Goal: Information Seeking & Learning: Learn about a topic

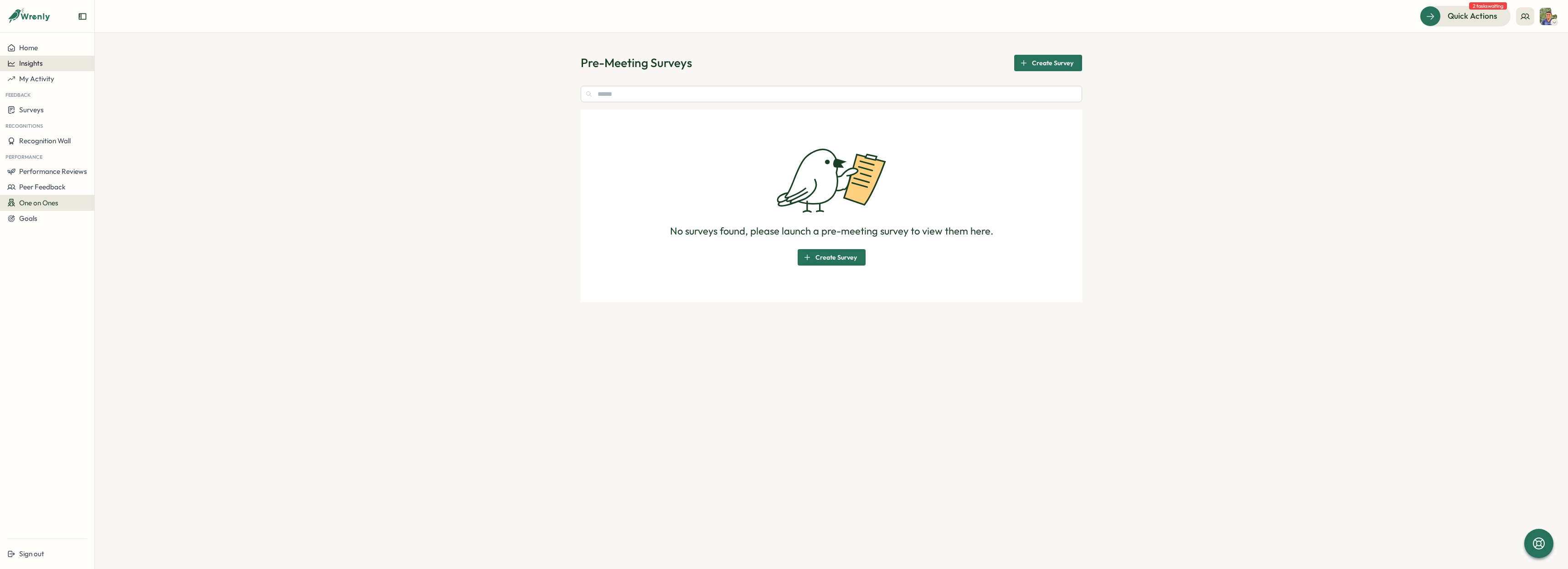
click at [41, 63] on span "Insights" at bounding box center [30, 63] width 24 height 9
click at [44, 111] on div "Surveys" at bounding box center [47, 110] width 80 height 9
click at [104, 106] on div "Insights" at bounding box center [131, 101] width 68 height 10
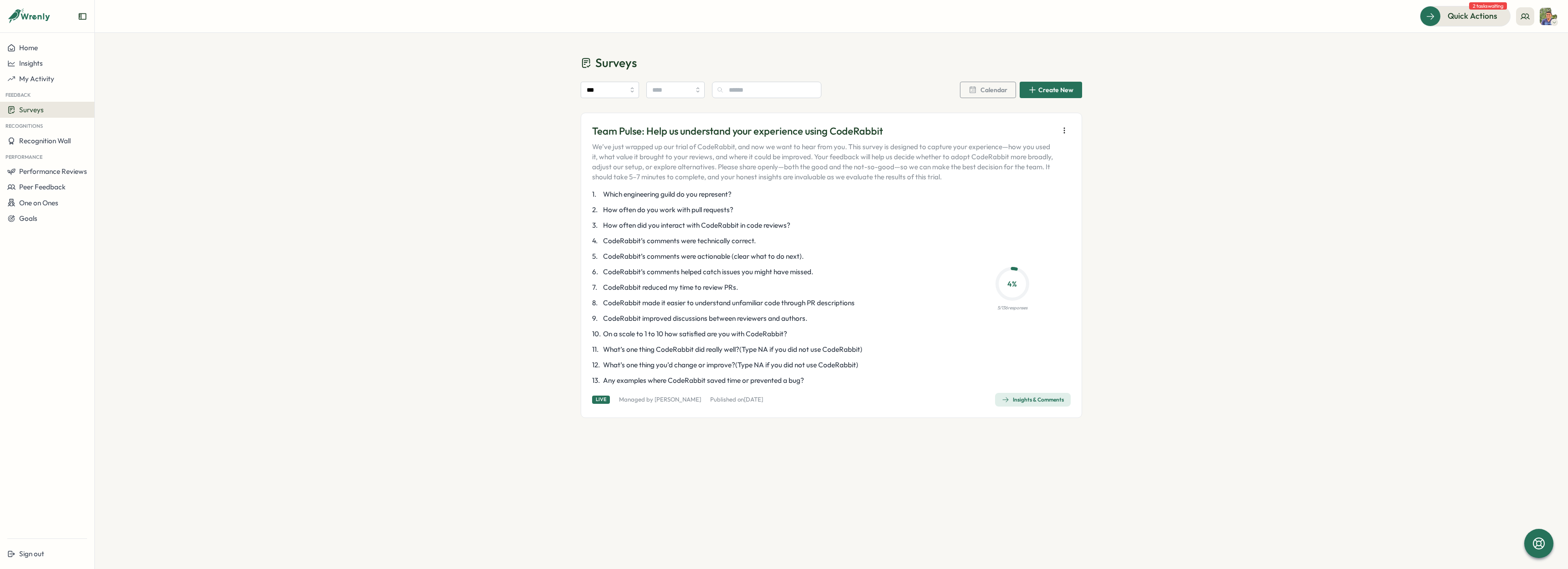
click at [1029, 389] on div "Team Pulse: Help us understand your experience using CodeRabbit We’ve just wrap…" at bounding box center [831, 266] width 478 height 283
click at [1028, 400] on div "Insights & Comments" at bounding box center [1033, 400] width 62 height 7
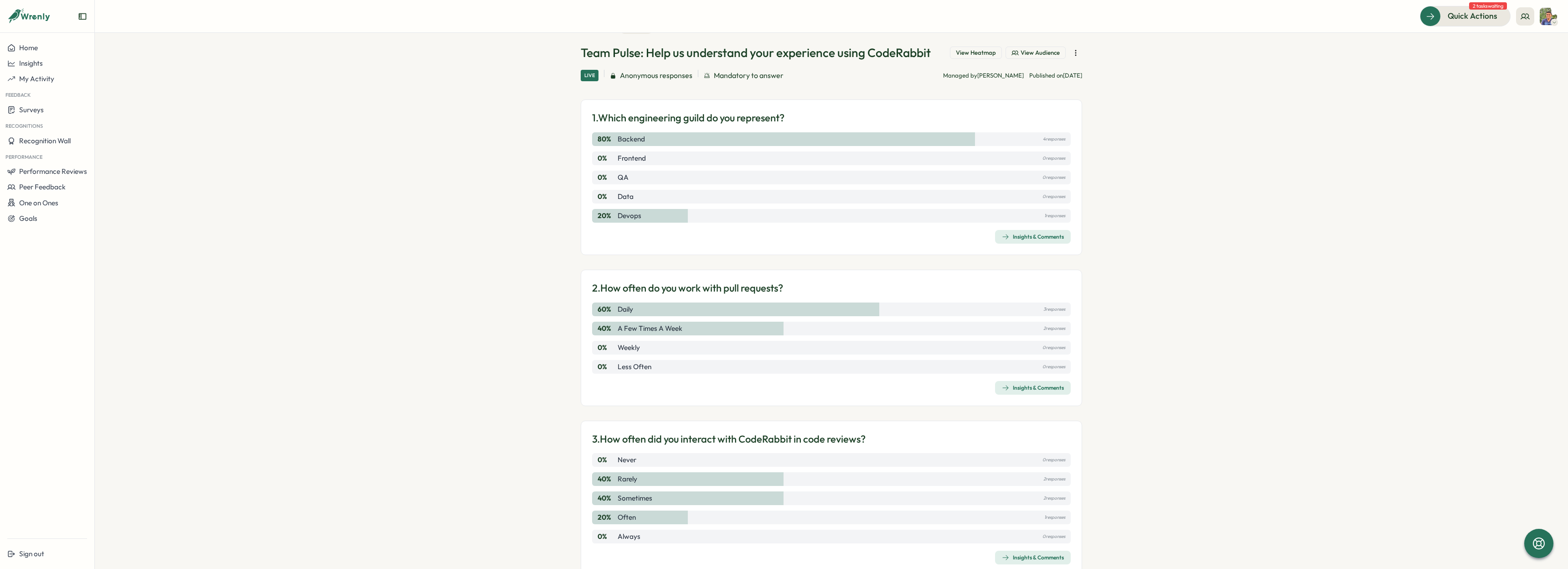
scroll to position [68, 0]
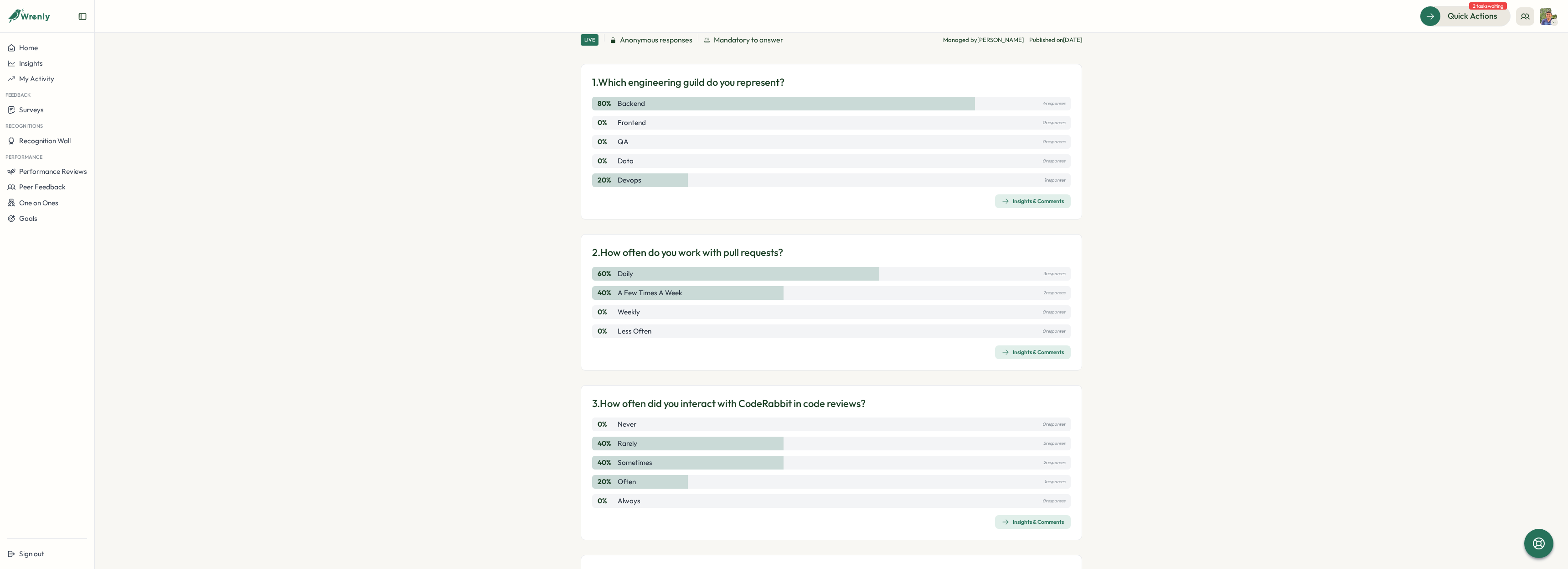
click at [1218, 224] on section "Surveys Insights Team Pulse: Help us understand your experience using CodeRabbi…" at bounding box center [831, 301] width 1473 height 536
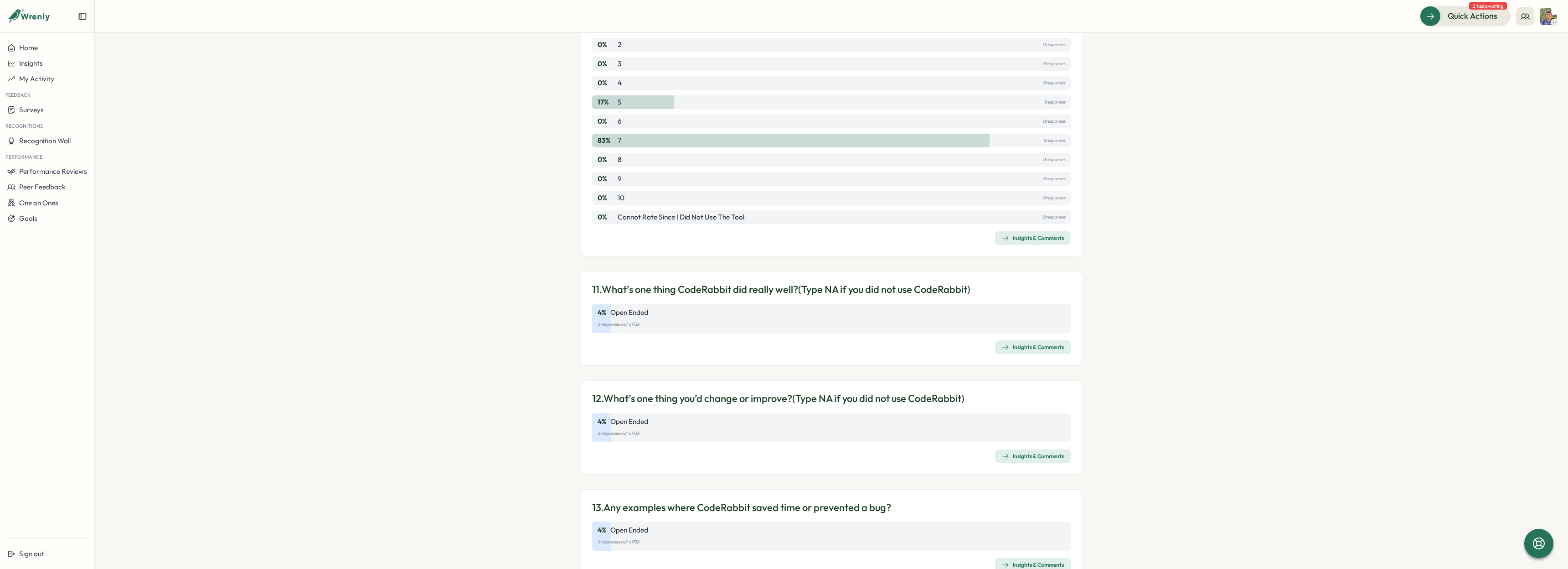
scroll to position [1790, 0]
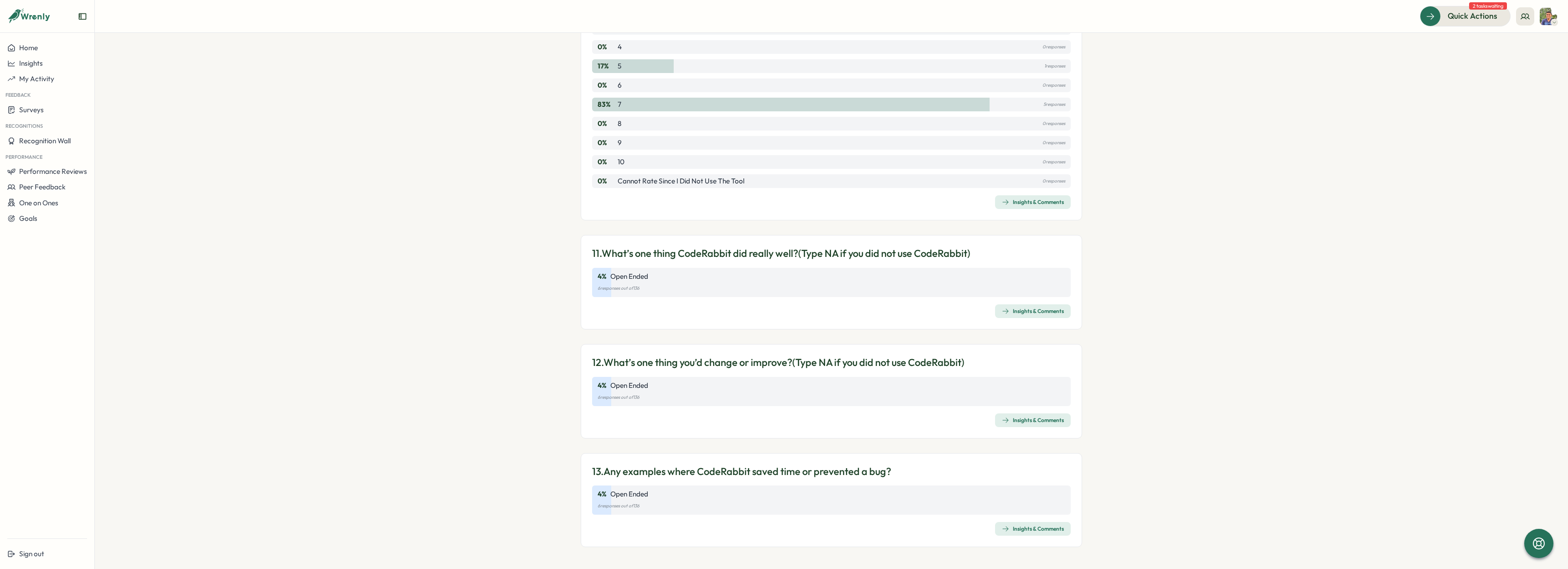
click at [1041, 309] on div "Insights & Comments" at bounding box center [1033, 311] width 62 height 7
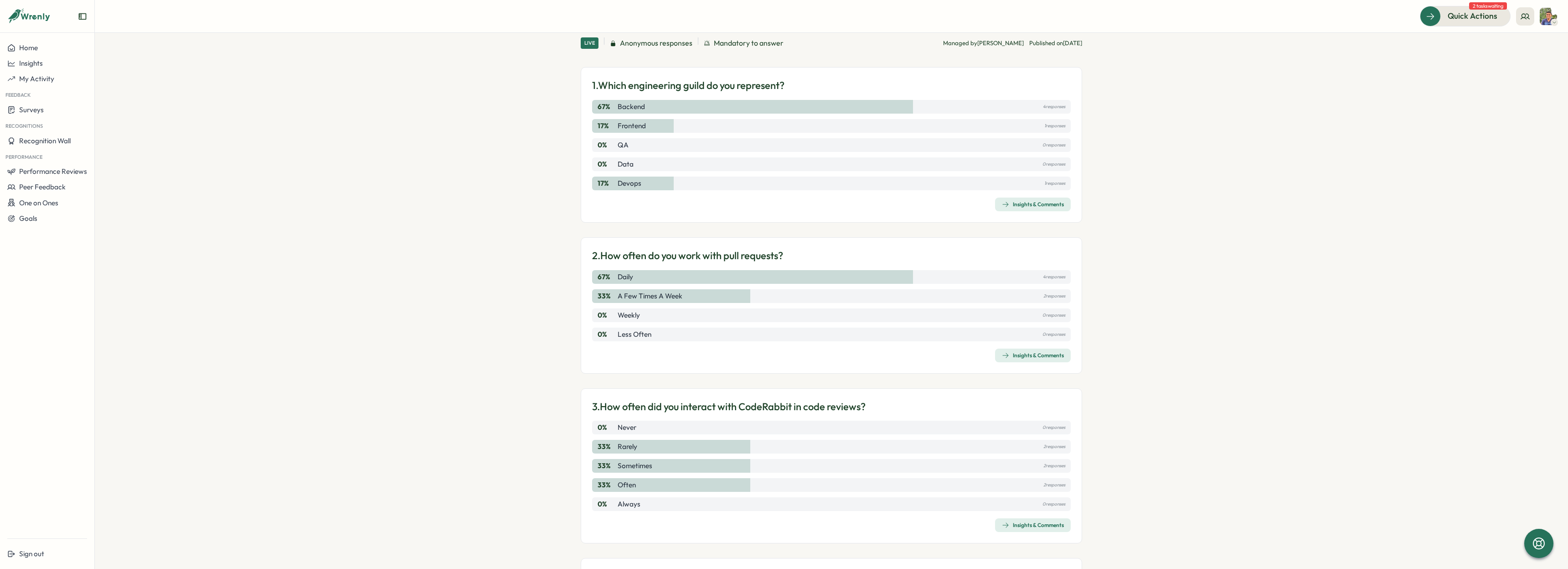
scroll to position [161, 0]
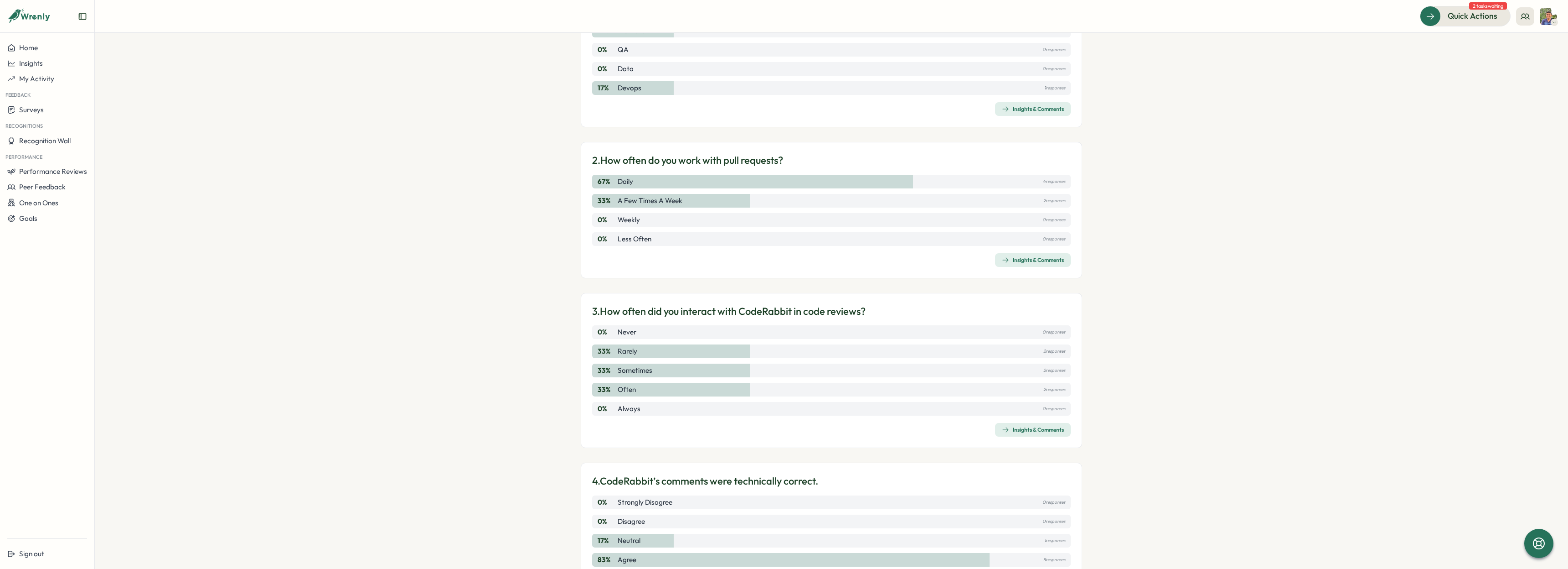
click at [1149, 361] on section "Surveys Insights Team Pulse: Help us understand your experience using CodeRabbi…" at bounding box center [831, 301] width 1473 height 536
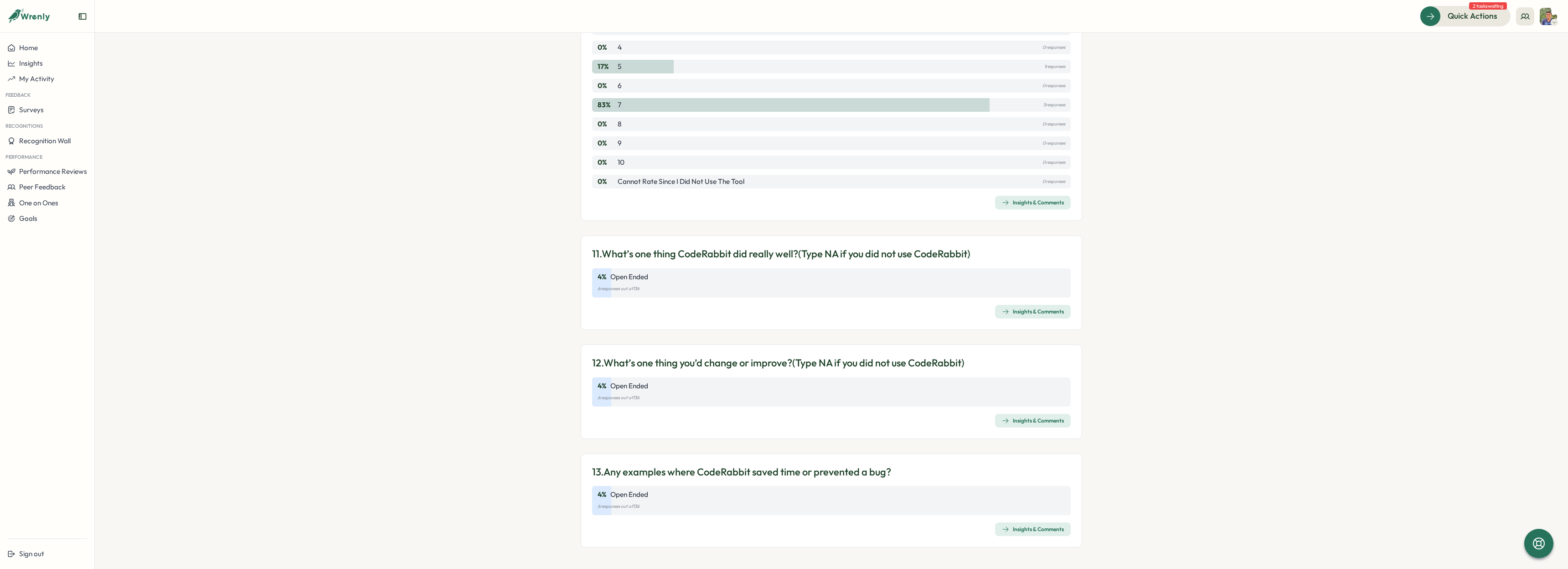
scroll to position [1790, 0]
click at [1040, 419] on div "Insights & Comments" at bounding box center [1033, 420] width 62 height 7
